Goal: Information Seeking & Learning: Learn about a topic

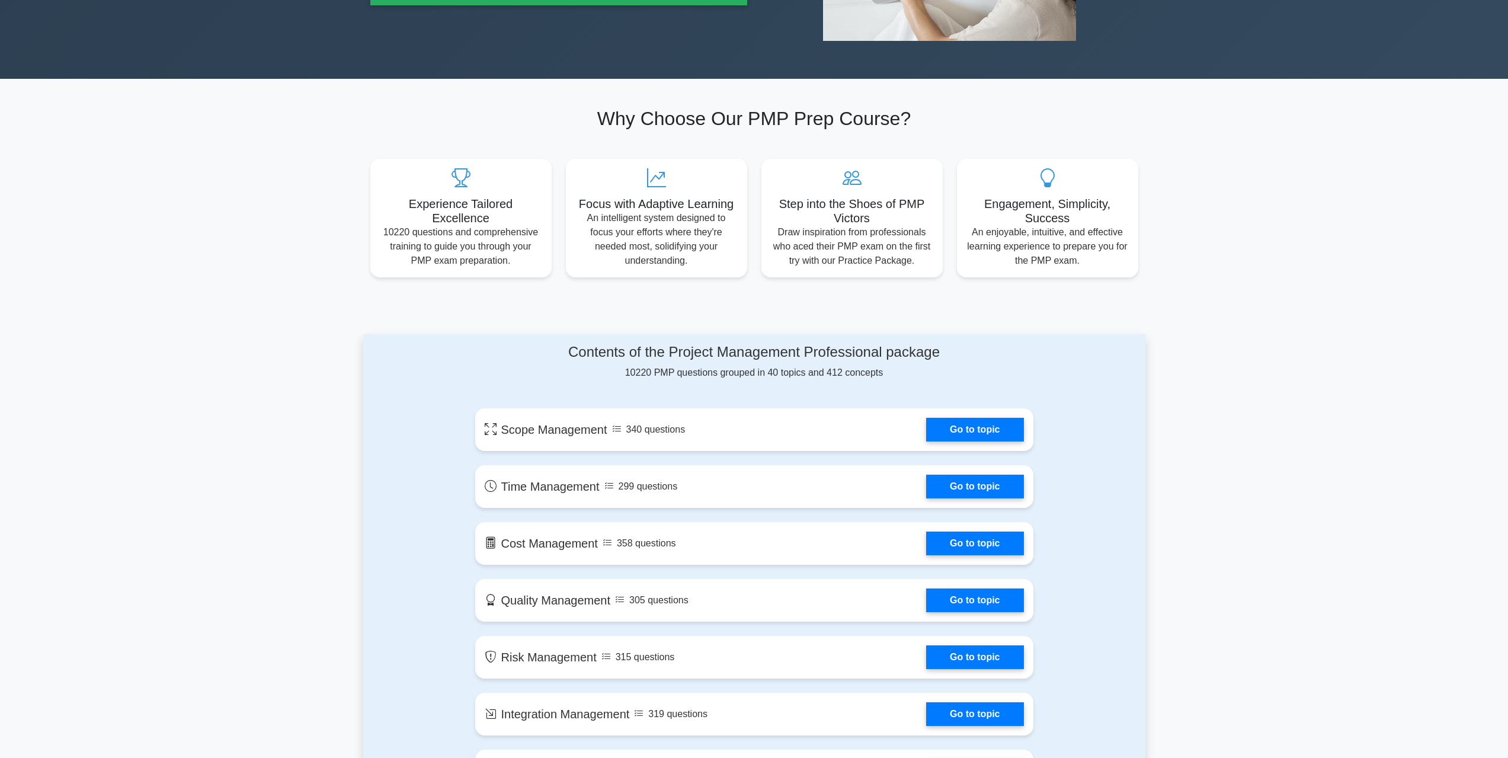
scroll to position [296, 0]
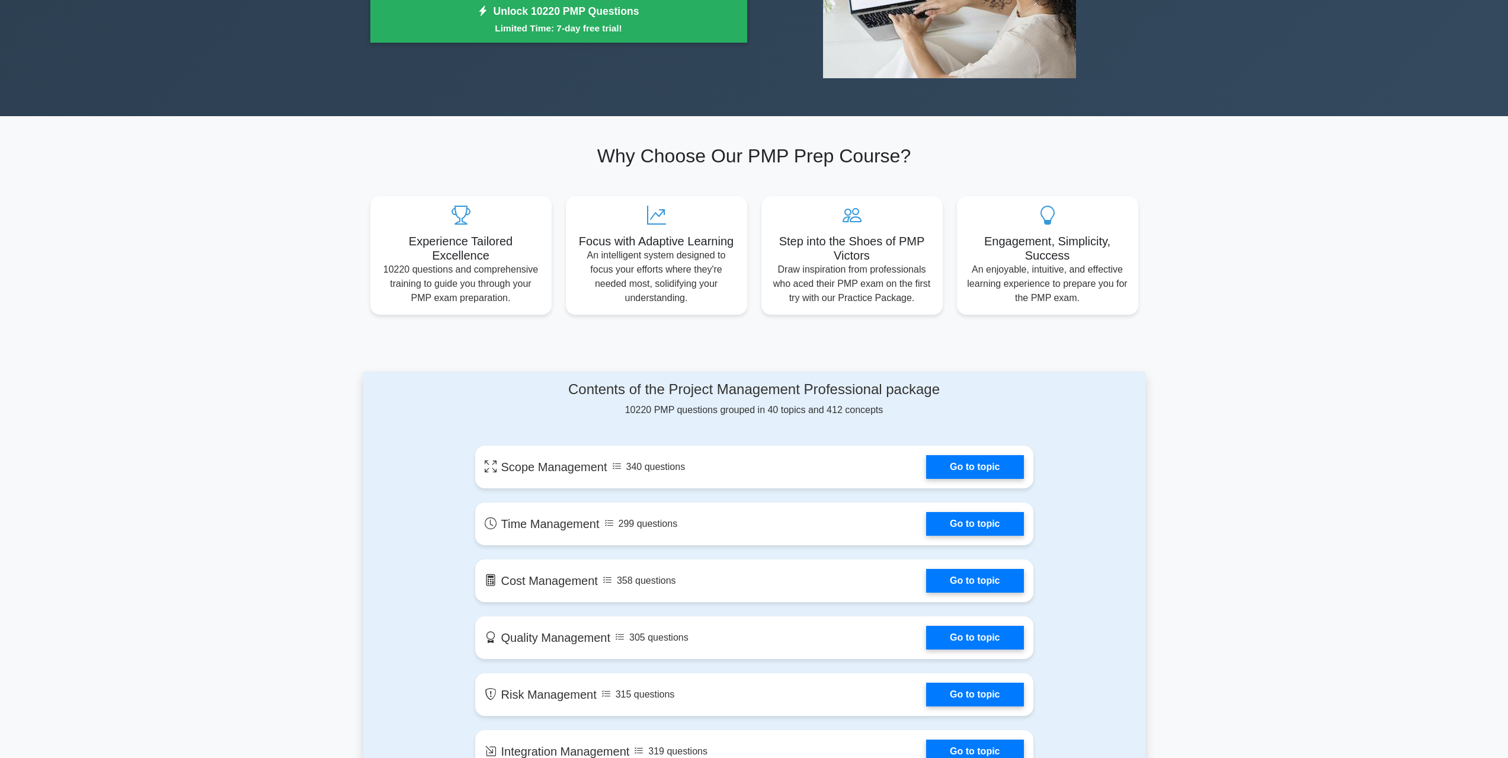
scroll to position [237, 0]
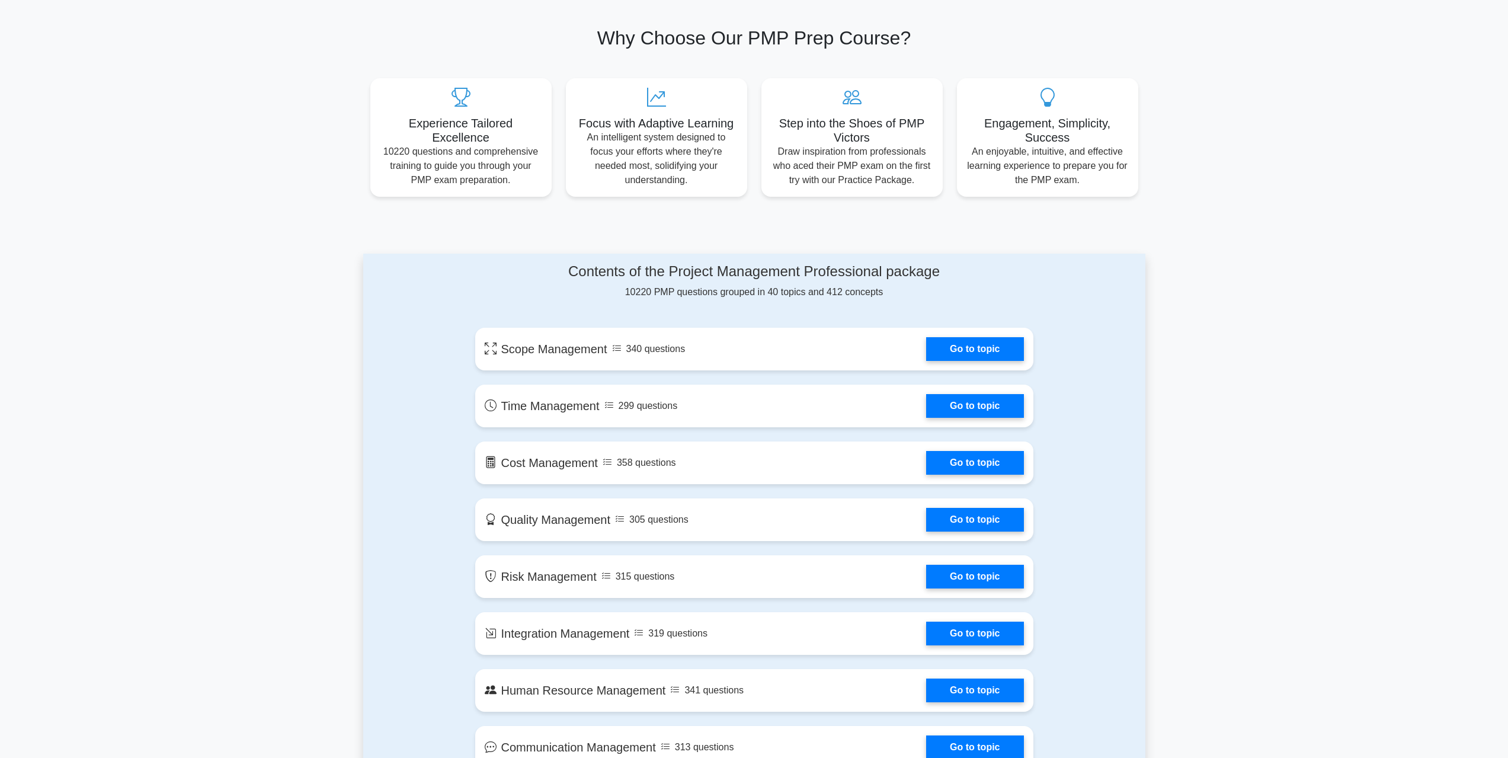
scroll to position [593, 0]
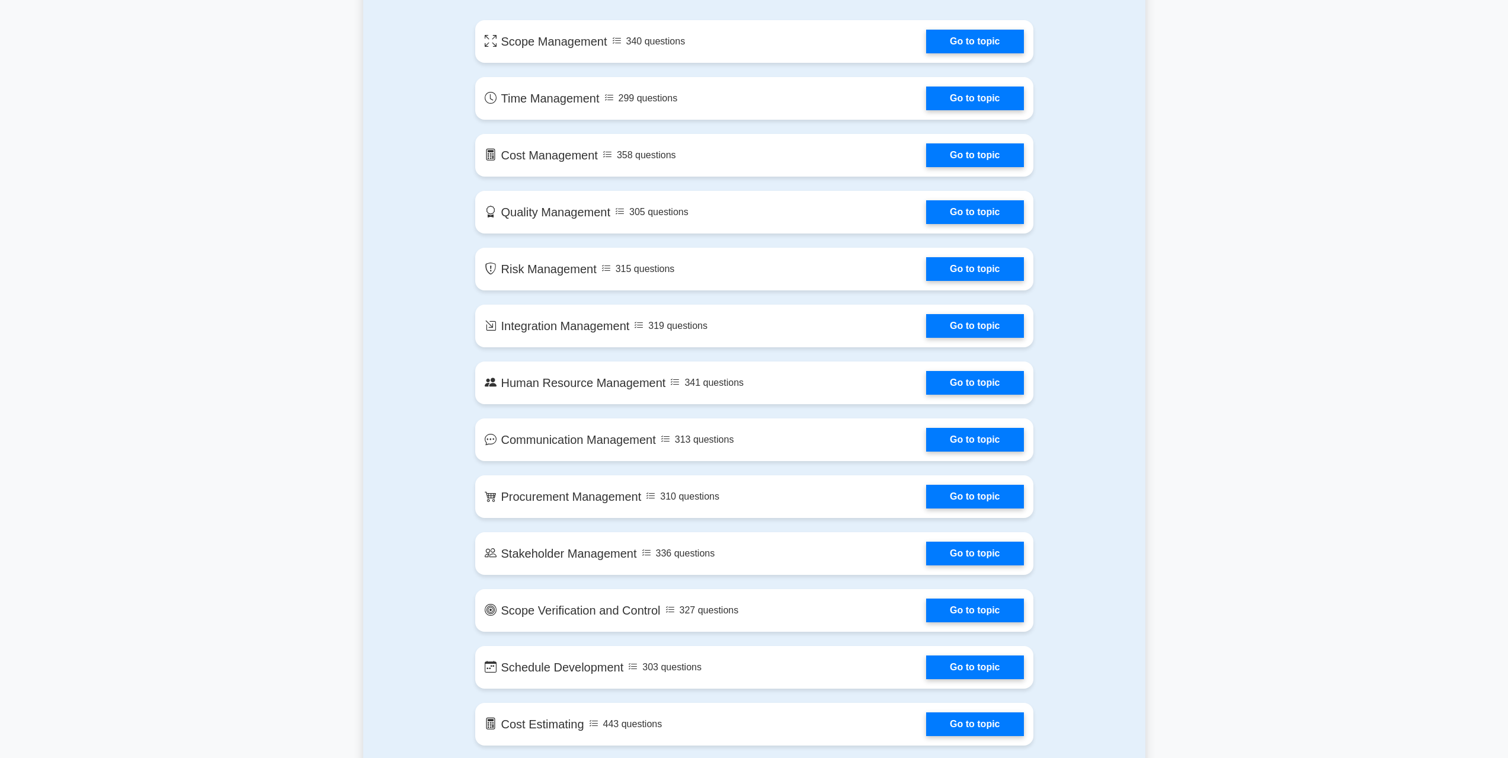
scroll to position [830, 0]
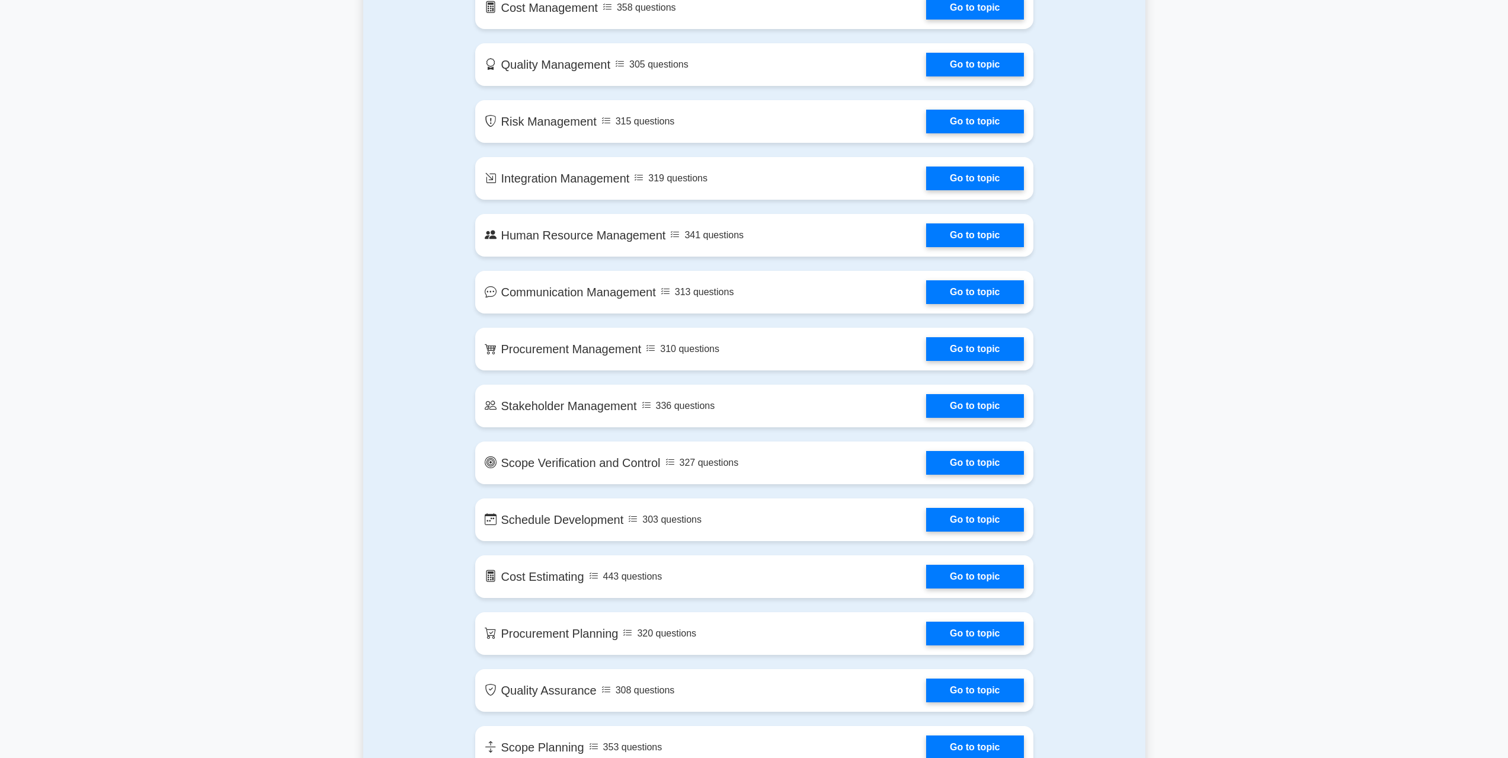
drag, startPoint x: 252, startPoint y: 508, endPoint x: 258, endPoint y: 451, distance: 57.1
